Goal: Find contact information: Obtain details needed to contact an individual or organization

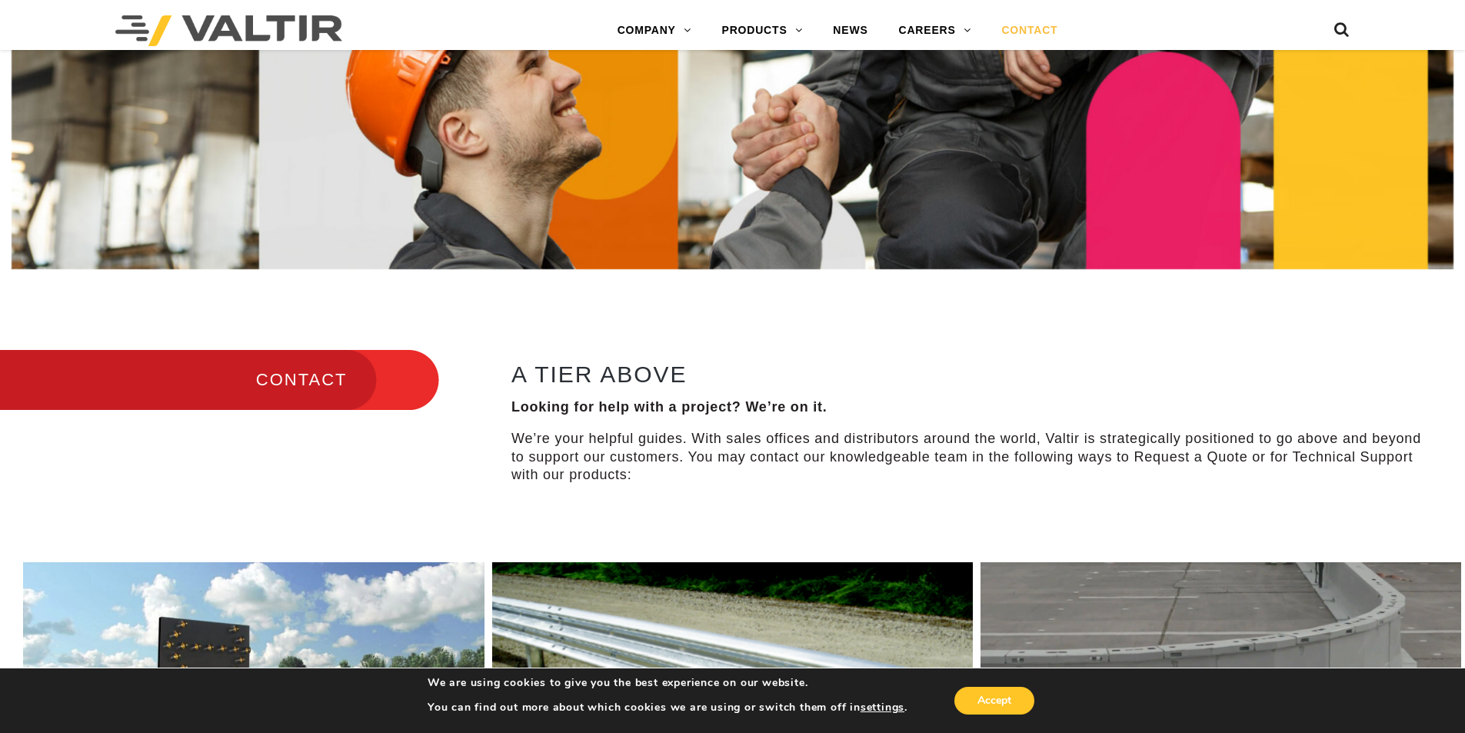
scroll to position [846, 0]
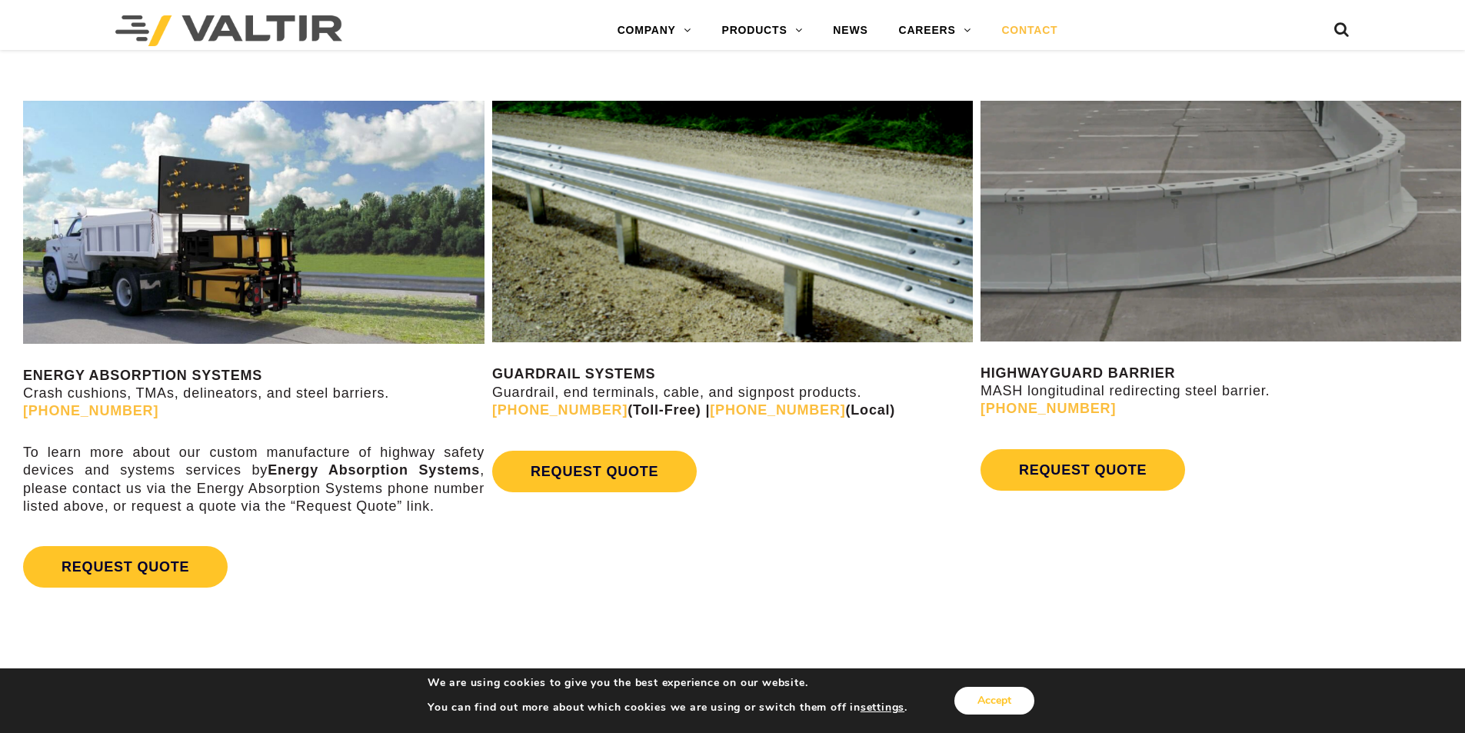
click at [980, 691] on button "Accept" at bounding box center [994, 701] width 80 height 28
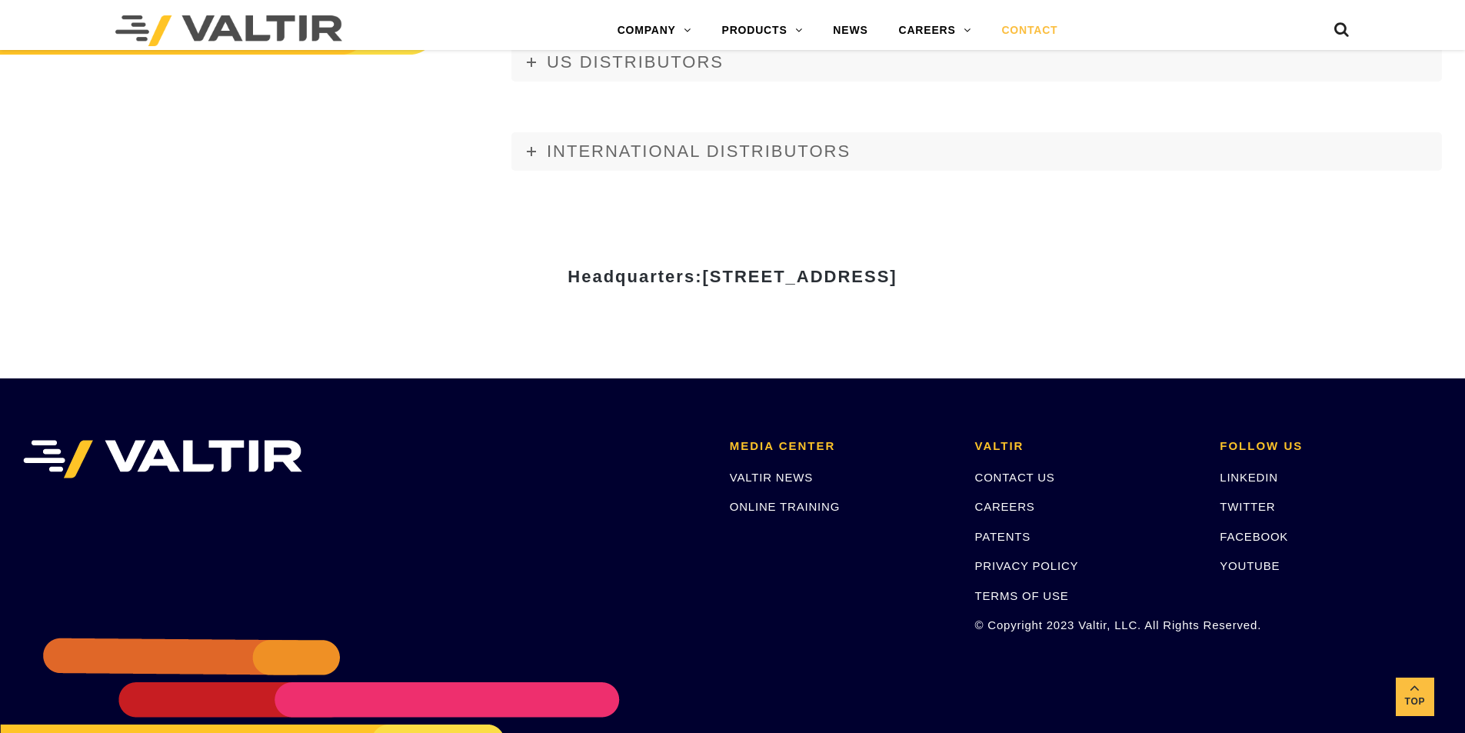
scroll to position [2110, 0]
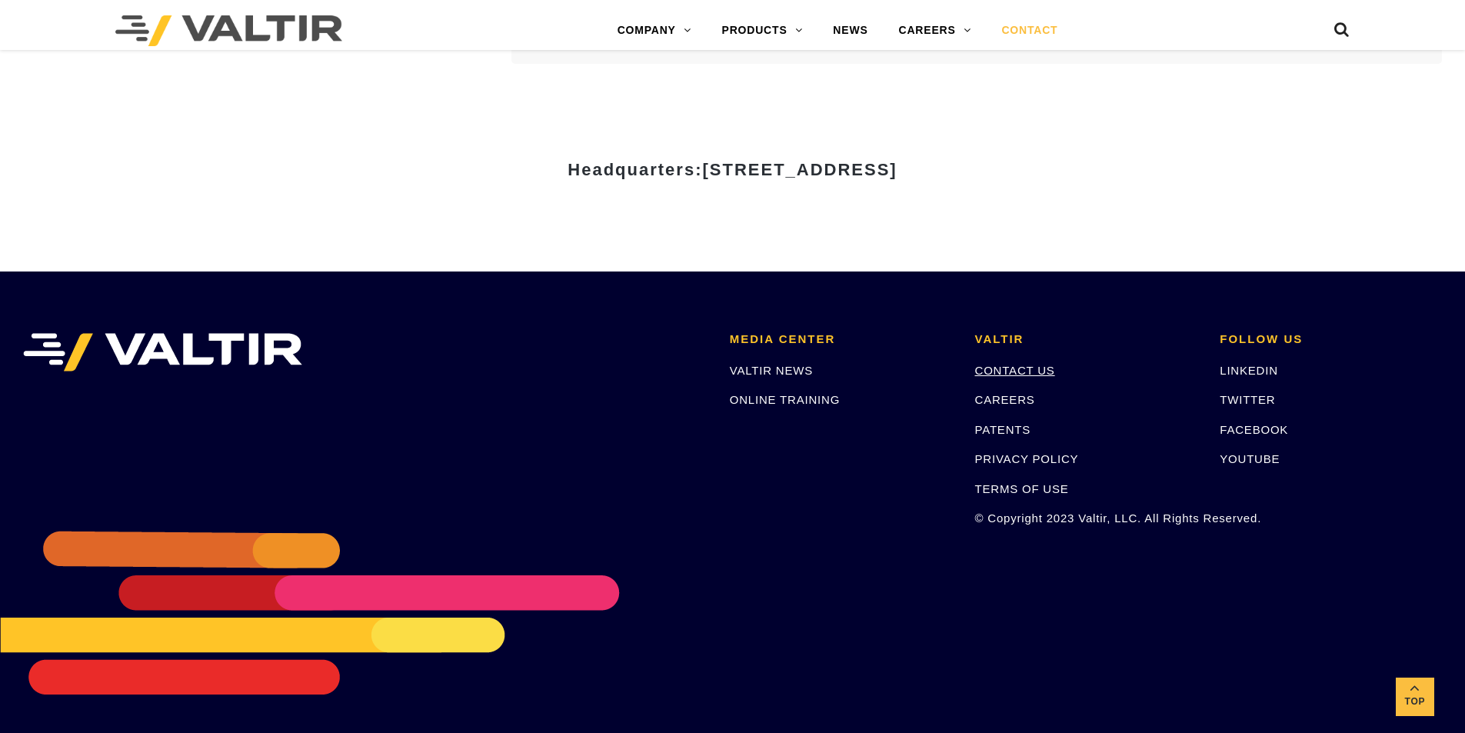
click at [1026, 366] on link "CONTACT US" at bounding box center [1015, 370] width 80 height 13
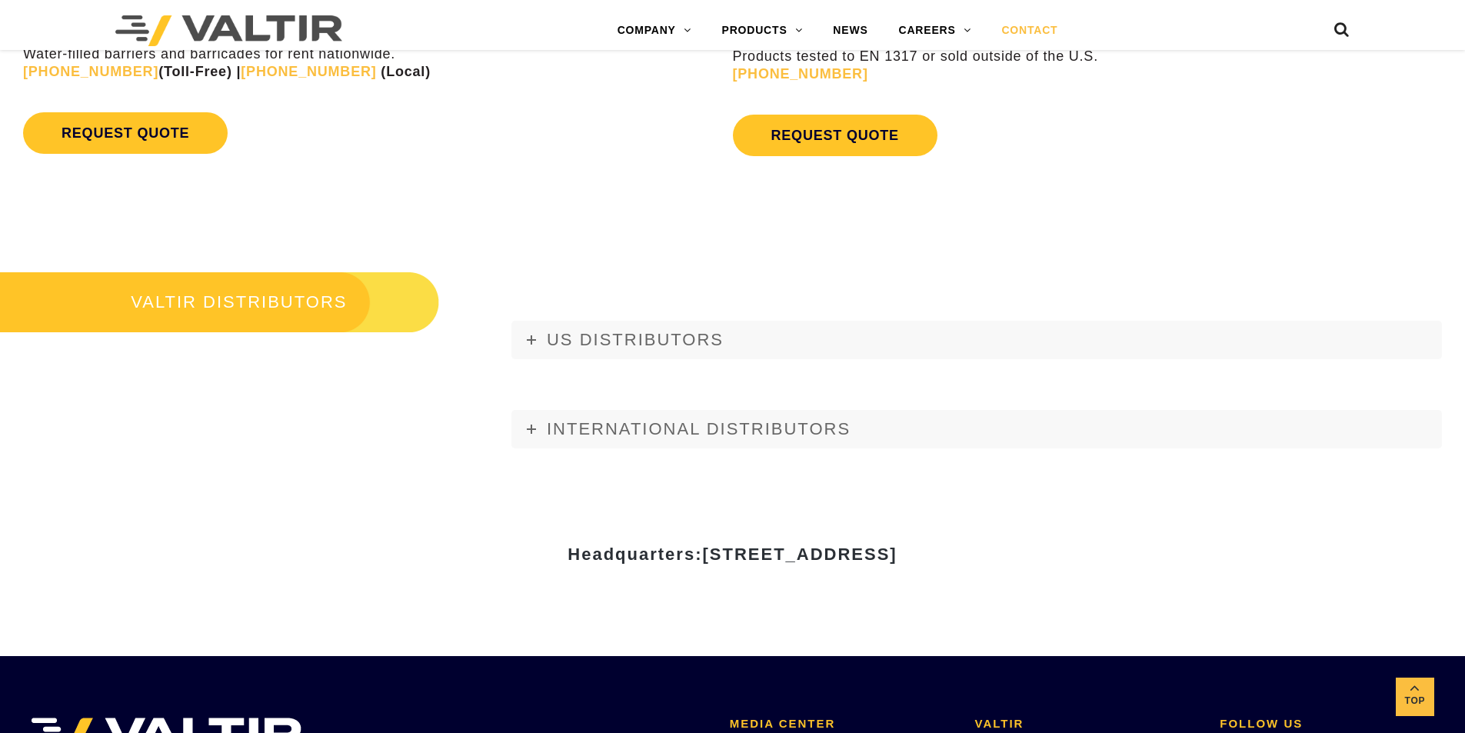
scroll to position [1572, 0]
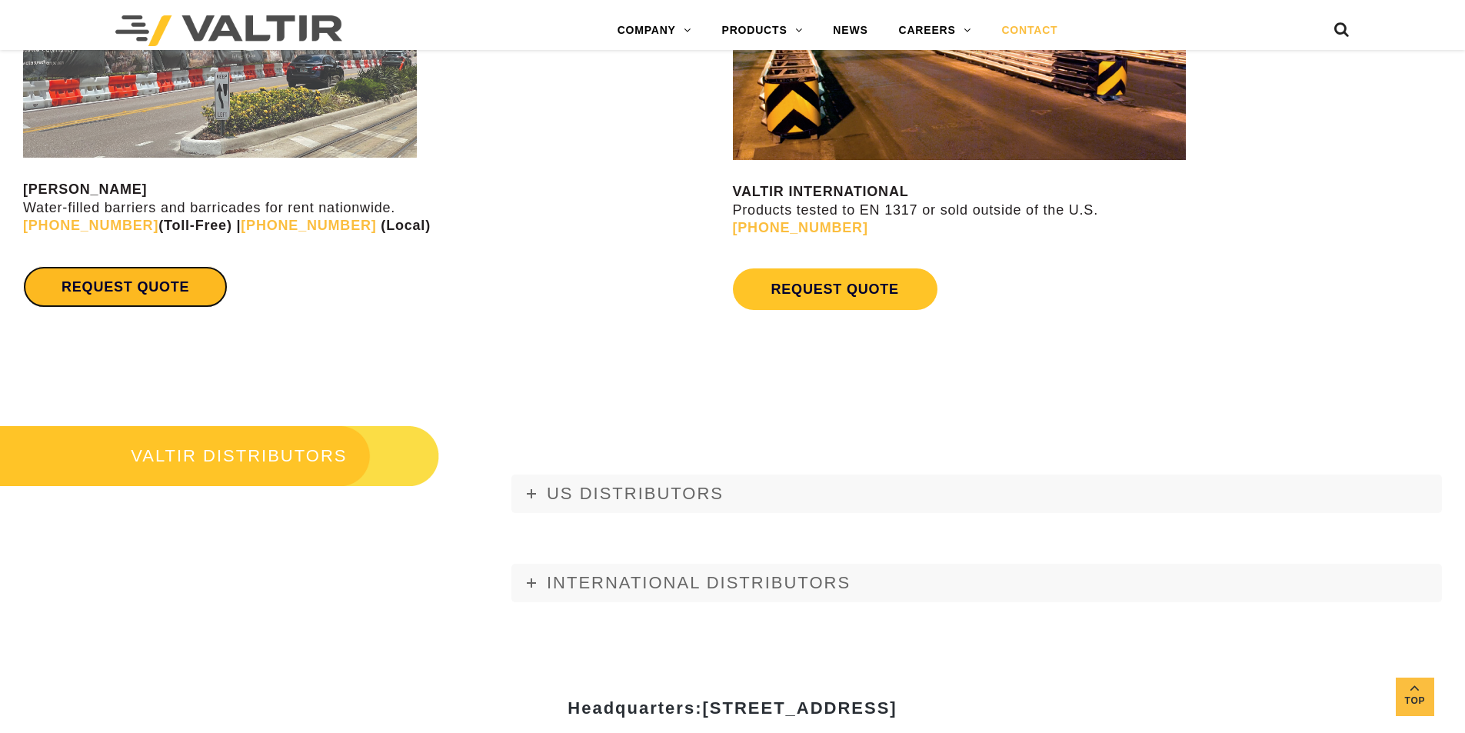
click at [149, 304] on link "REQUEST QUOTE" at bounding box center [125, 287] width 205 height 42
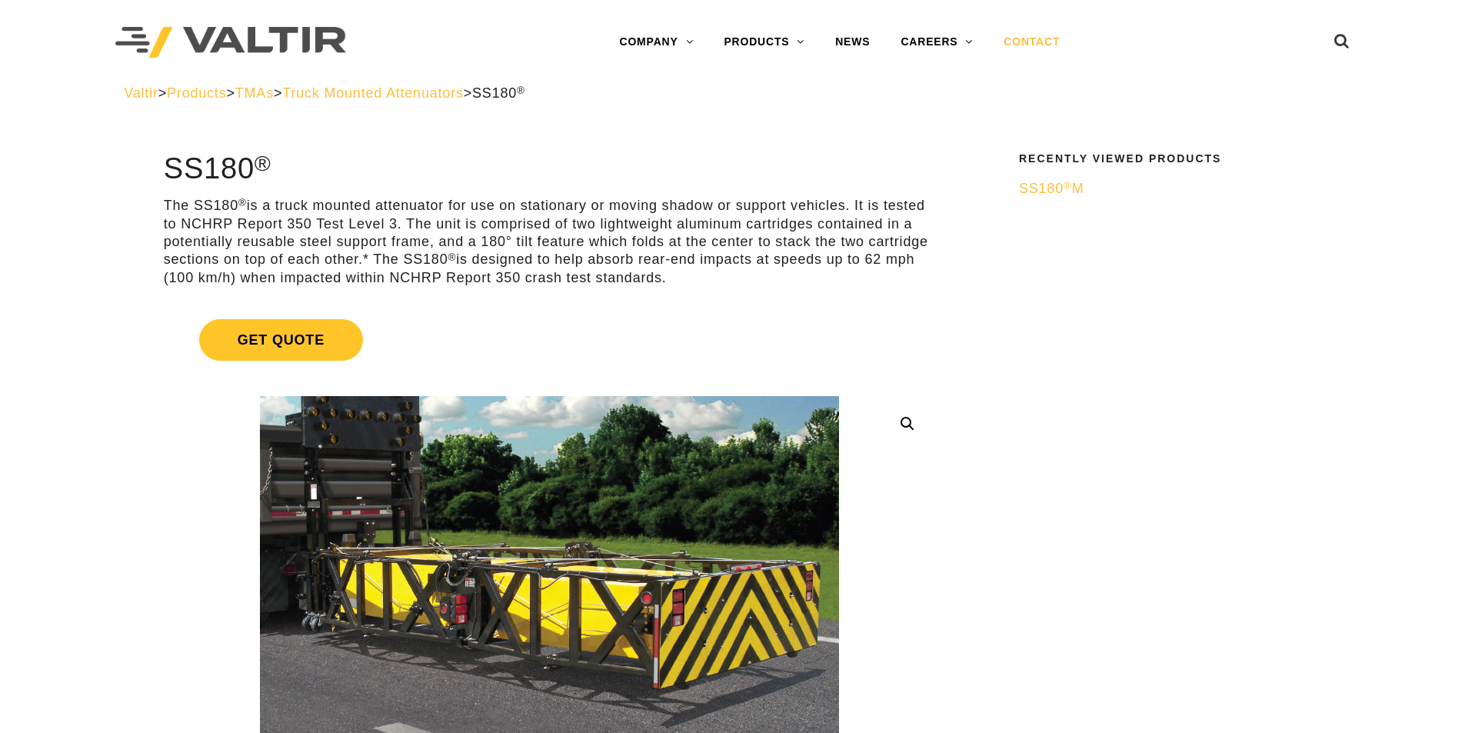
click at [1022, 32] on link "CONTACT" at bounding box center [1031, 42] width 87 height 31
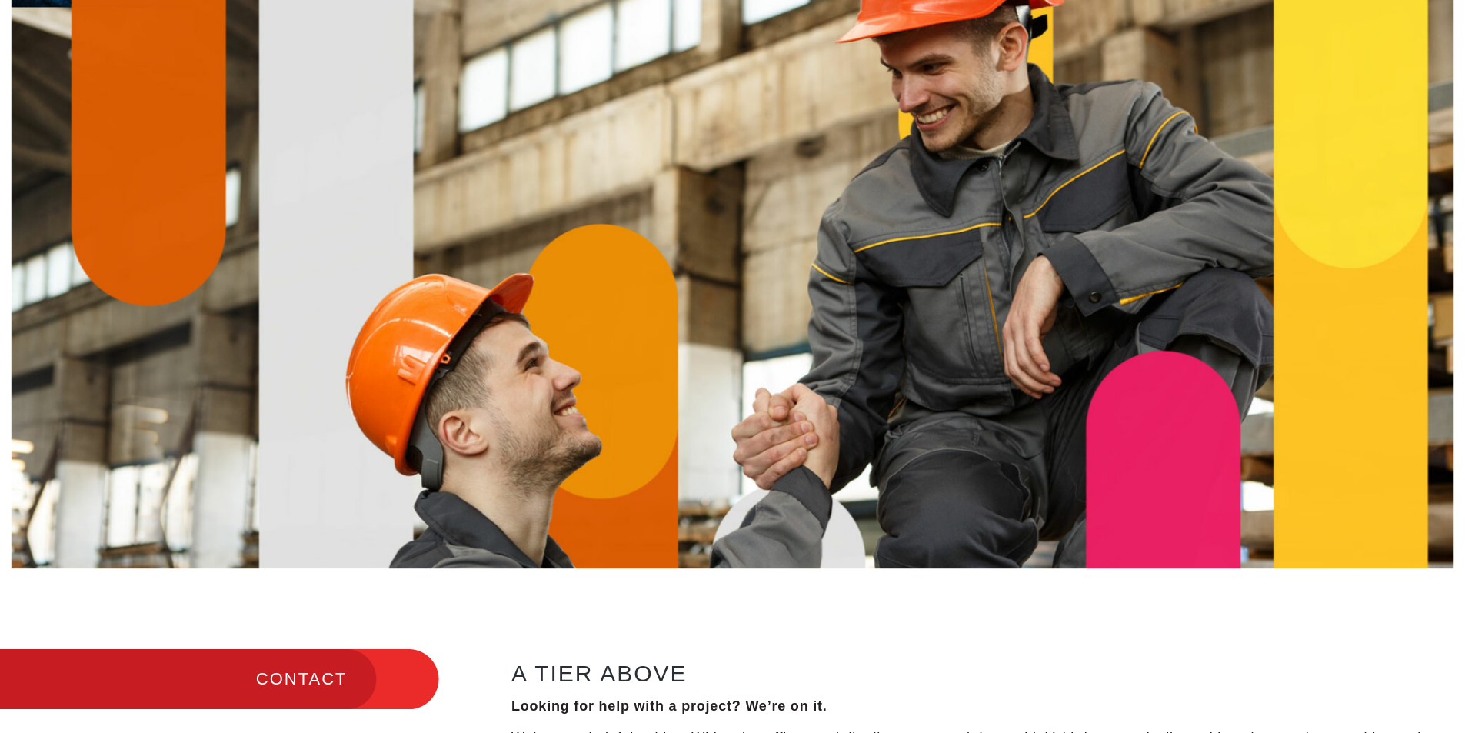
scroll to position [308, 0]
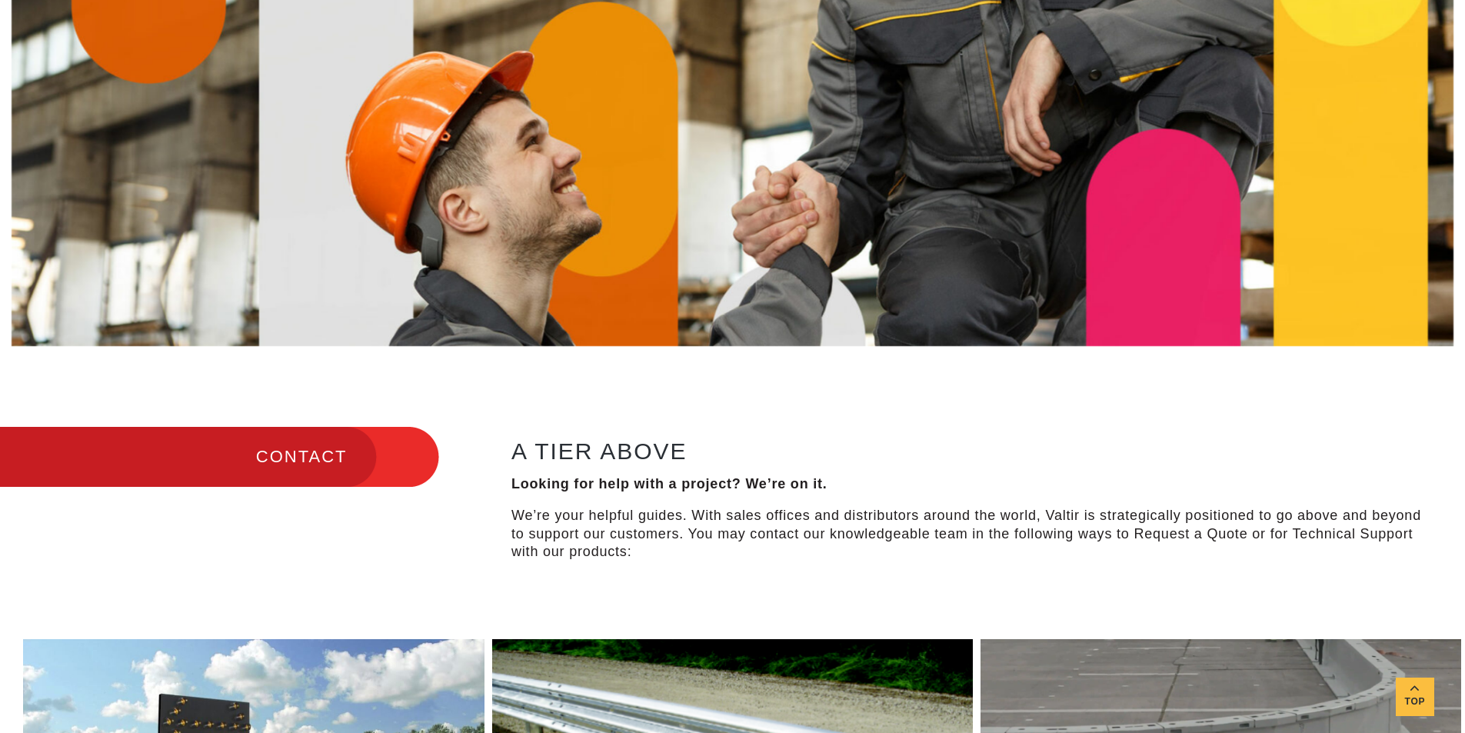
click at [320, 456] on h3 "CONTACT" at bounding box center [219, 456] width 439 height 65
click at [321, 456] on h3 "CONTACT" at bounding box center [219, 456] width 439 height 65
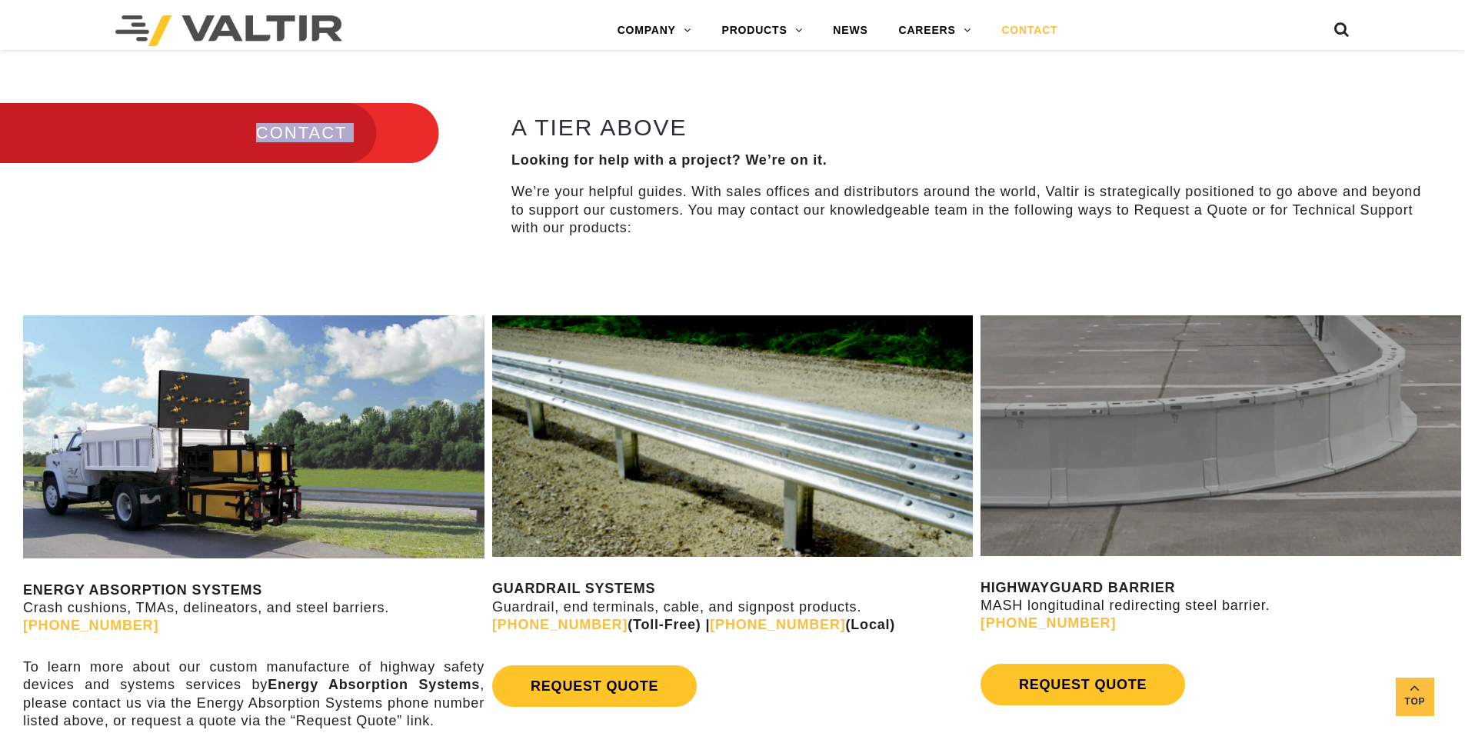
scroll to position [769, 0]
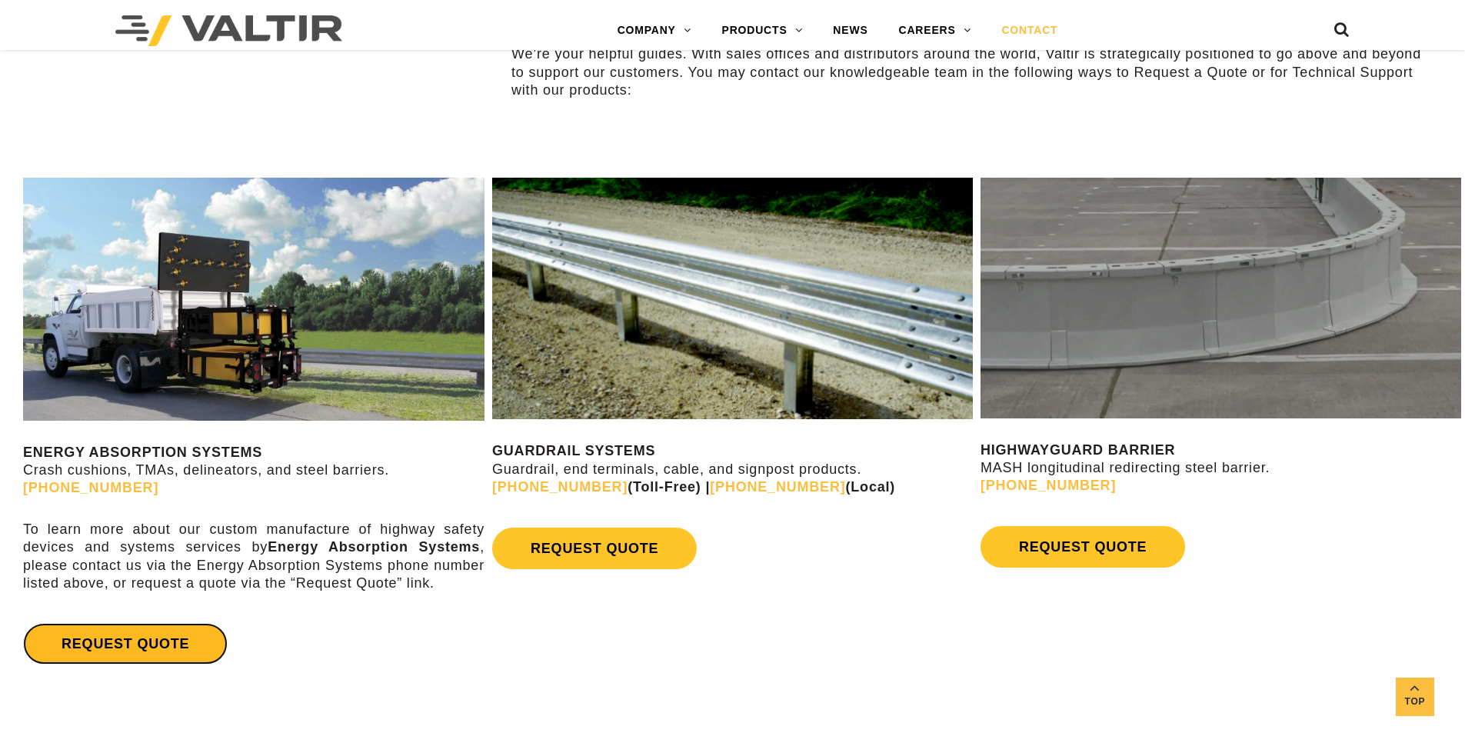
click at [172, 627] on link "REQUEST QUOTE" at bounding box center [125, 644] width 205 height 42
drag, startPoint x: 146, startPoint y: 642, endPoint x: 161, endPoint y: 610, distance: 35.1
click at [146, 642] on link "REQUEST QUOTE" at bounding box center [125, 644] width 205 height 42
